Goal: Transaction & Acquisition: Obtain resource

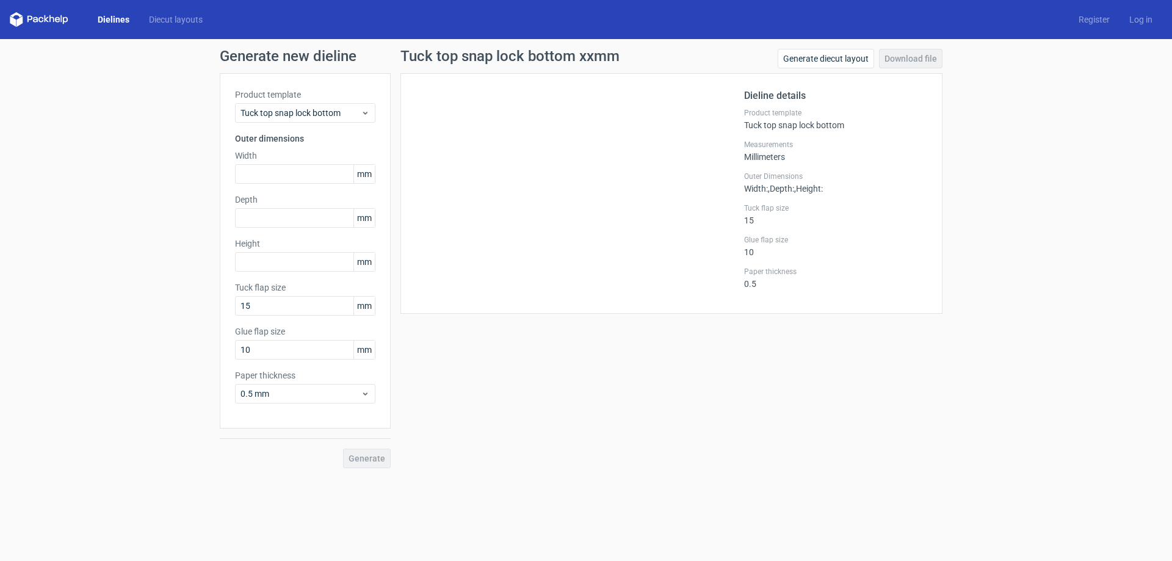
click at [120, 18] on link "Dielines" at bounding box center [113, 19] width 51 height 12
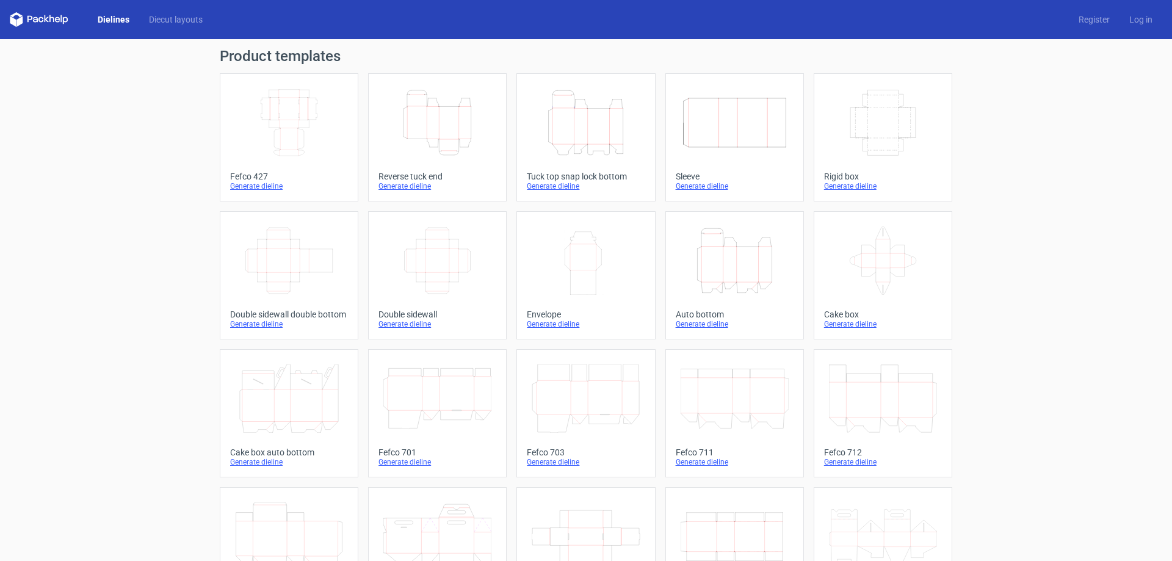
click at [608, 178] on div "Tuck top snap lock bottom" at bounding box center [586, 176] width 118 height 10
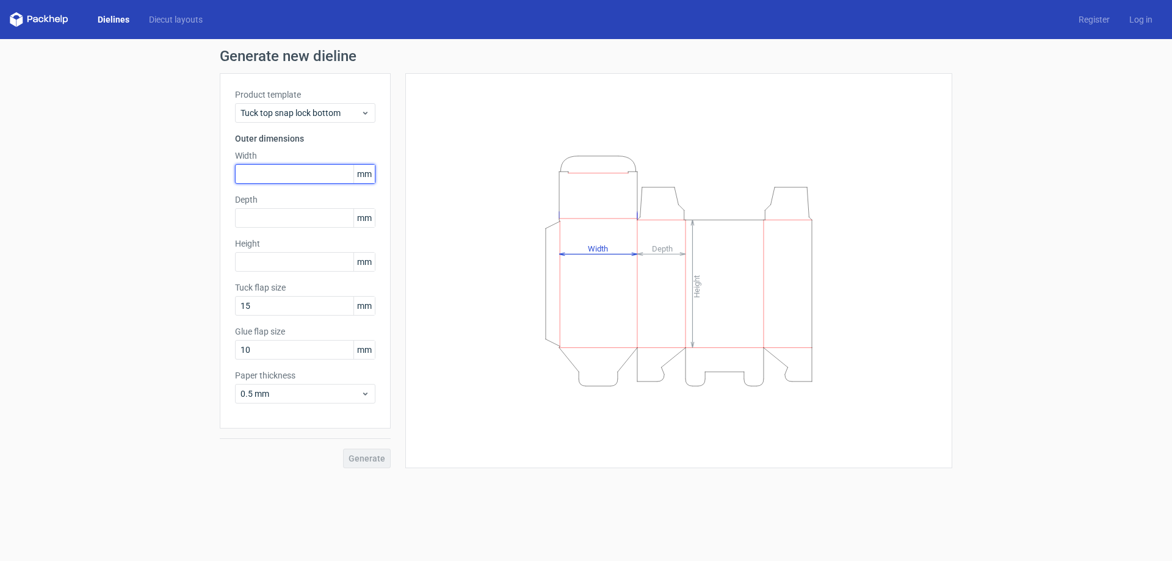
click at [317, 175] on input "text" at bounding box center [305, 174] width 140 height 20
type input "145"
click at [343, 227] on input "text" at bounding box center [305, 218] width 140 height 20
type input "75"
click at [329, 263] on input "text" at bounding box center [305, 262] width 140 height 20
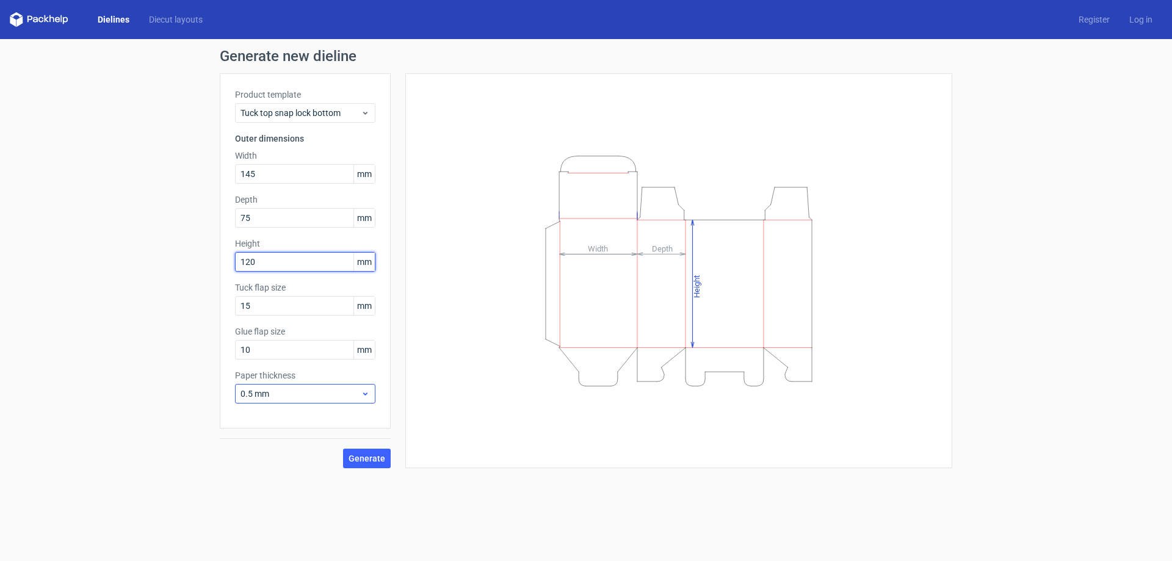
type input "120"
click at [309, 403] on div "0.5 mm" at bounding box center [305, 394] width 140 height 20
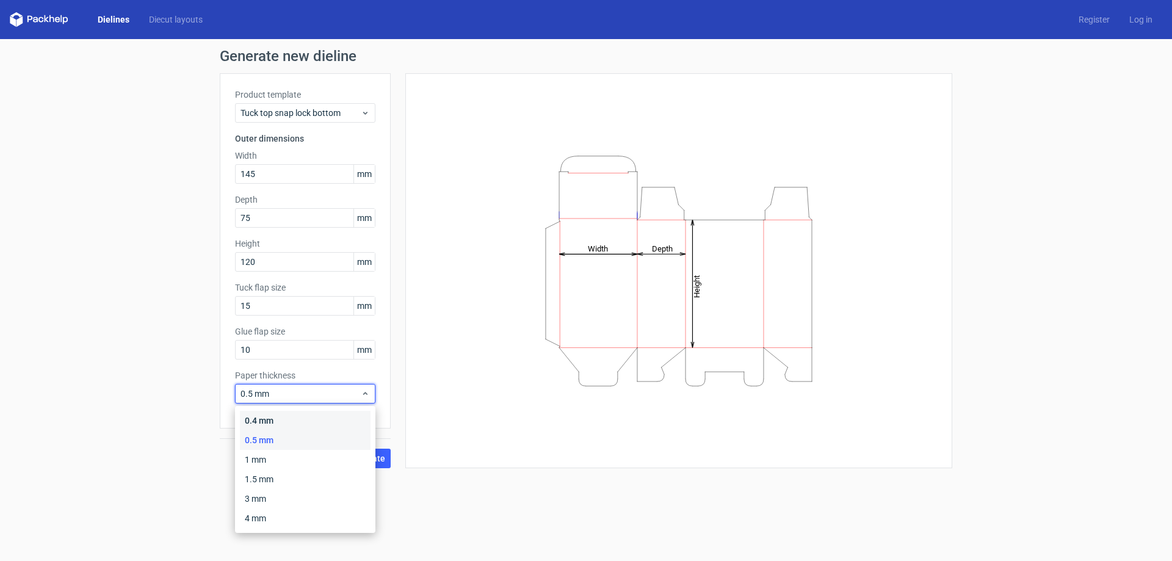
click at [286, 421] on div "0.4 mm" at bounding box center [305, 421] width 131 height 20
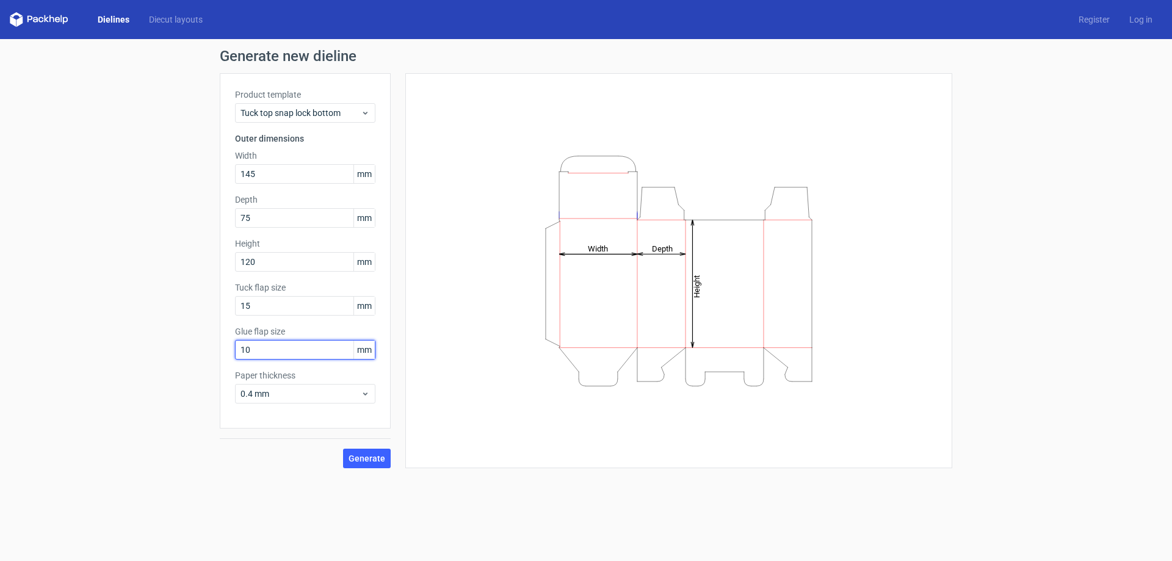
click at [336, 346] on input "10" at bounding box center [305, 350] width 140 height 20
type input "15"
click at [359, 458] on span "Generate" at bounding box center [366, 458] width 37 height 9
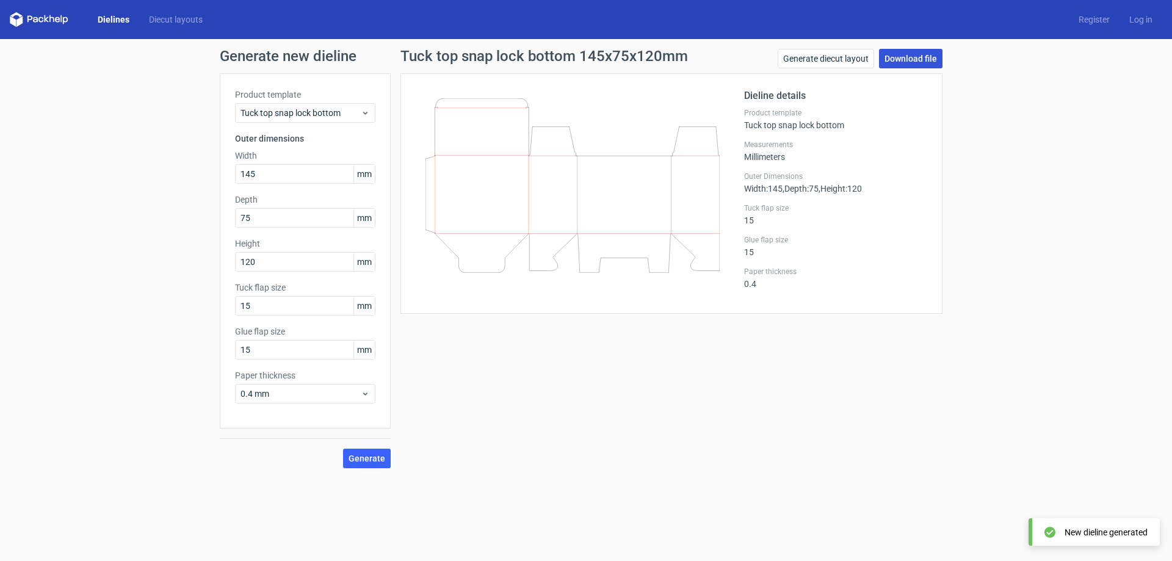
click at [919, 63] on link "Download file" at bounding box center [910, 59] width 63 height 20
click at [109, 16] on link "Dielines" at bounding box center [113, 19] width 51 height 12
